Goal: Navigation & Orientation: Understand site structure

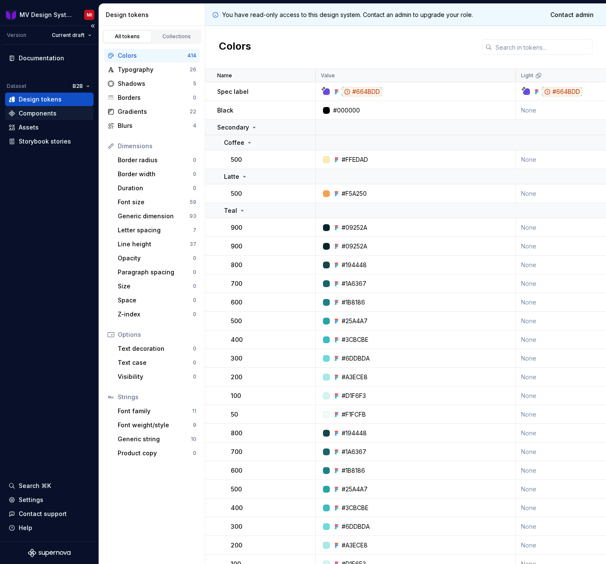
click at [56, 108] on div "Components" at bounding box center [49, 114] width 88 height 14
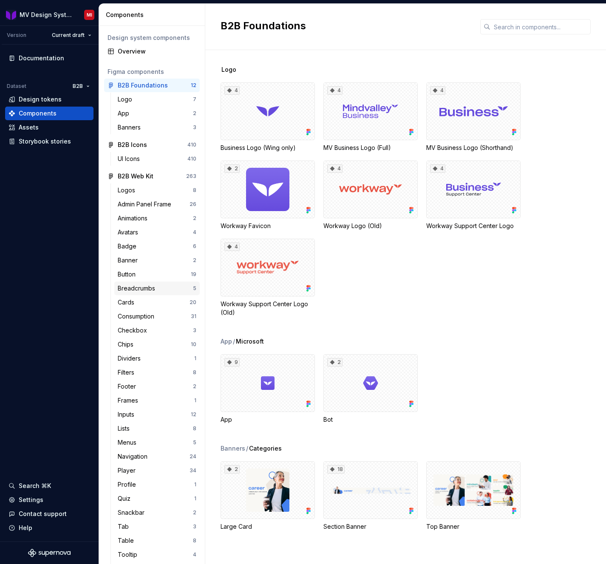
click at [147, 290] on div "Breadcrumbs" at bounding box center [138, 288] width 41 height 8
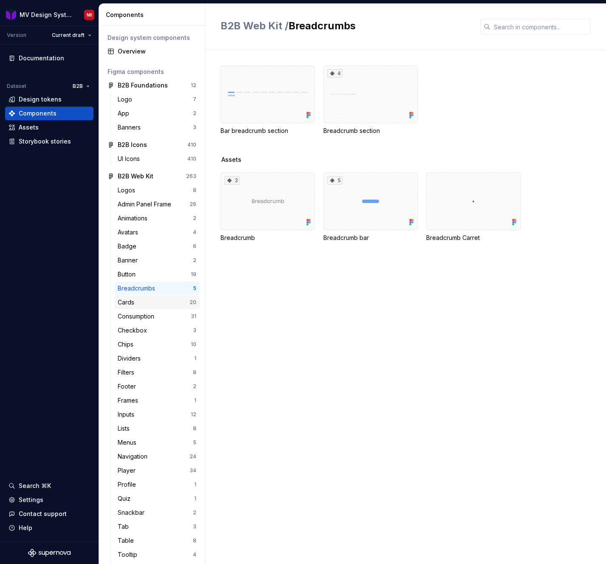
click at [145, 303] on div "Cards" at bounding box center [154, 302] width 72 height 8
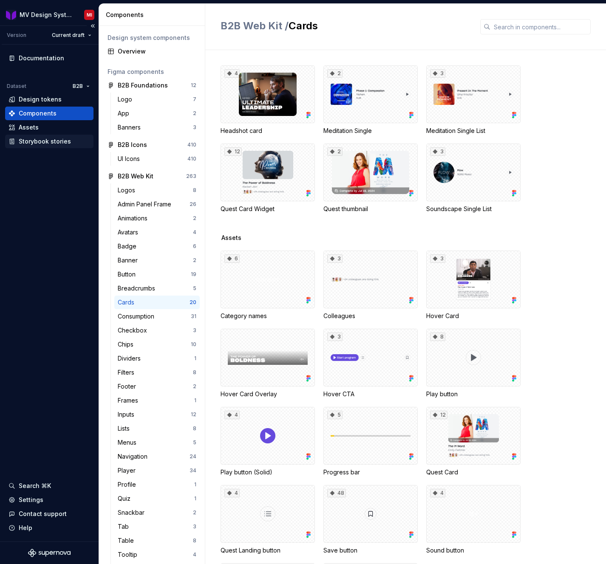
click at [51, 145] on div "Storybook stories" at bounding box center [45, 141] width 52 height 8
